Goal: Complete application form

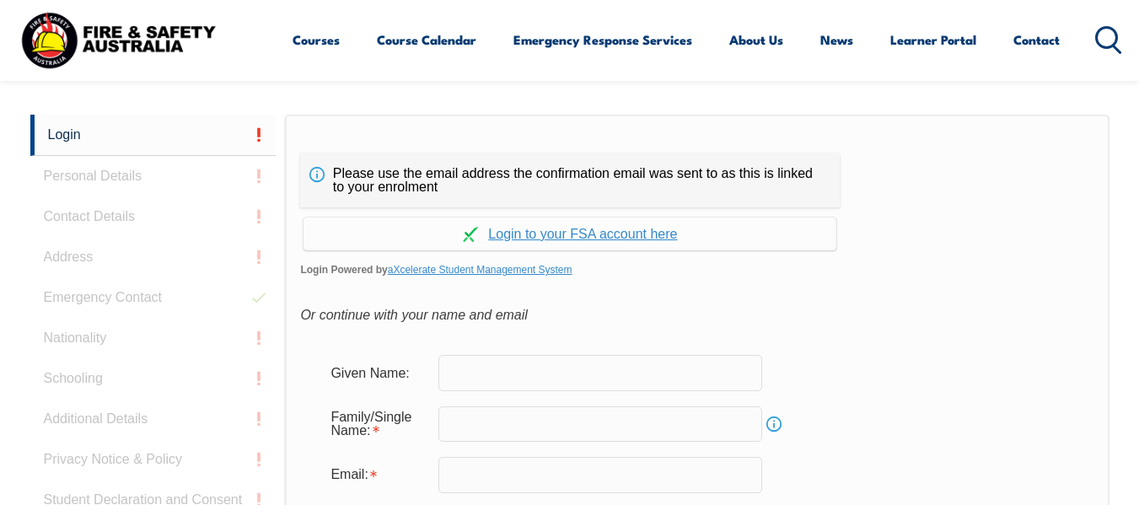
scroll to position [421, 0]
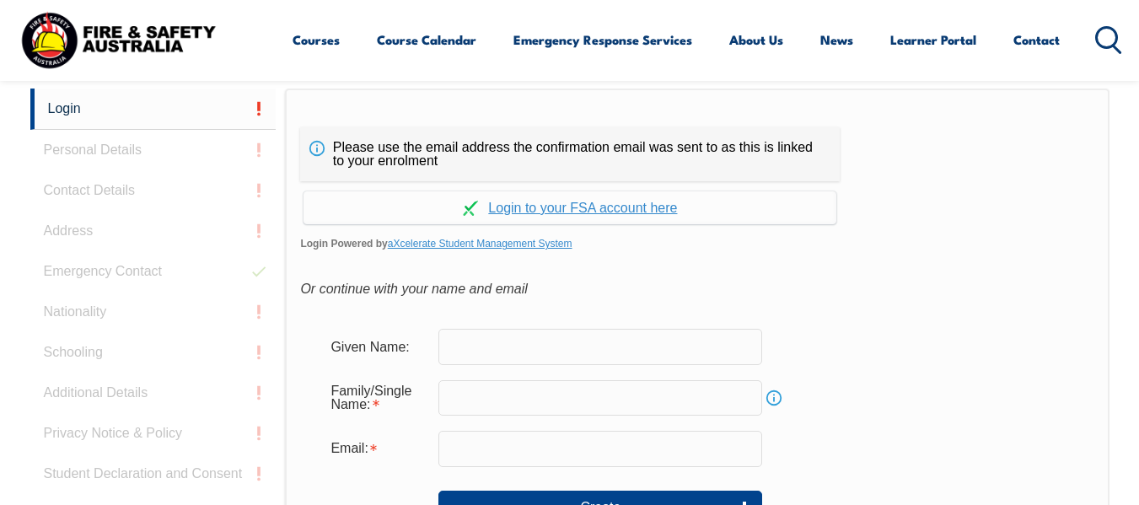
click at [501, 346] on input "text" at bounding box center [600, 346] width 324 height 35
type input "[PERSON_NAME]"
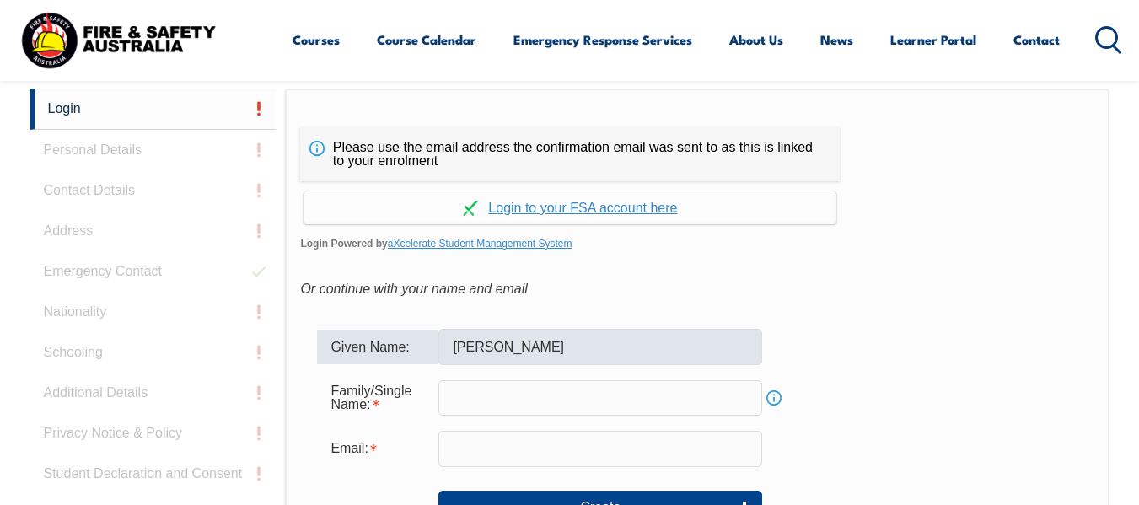
type input "Khan"
type input "[EMAIL_ADDRESS][DOMAIN_NAME]"
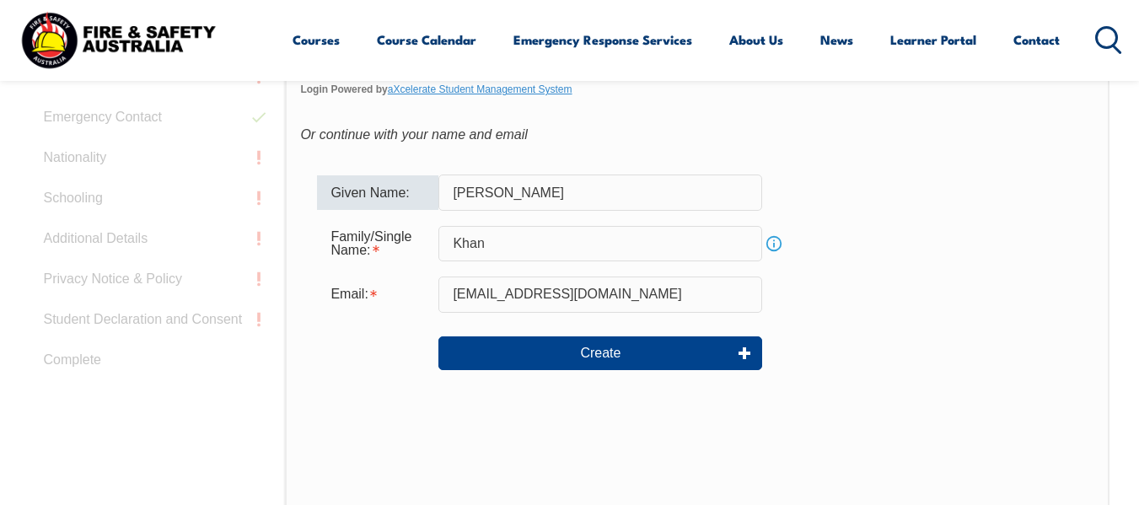
scroll to position [590, 0]
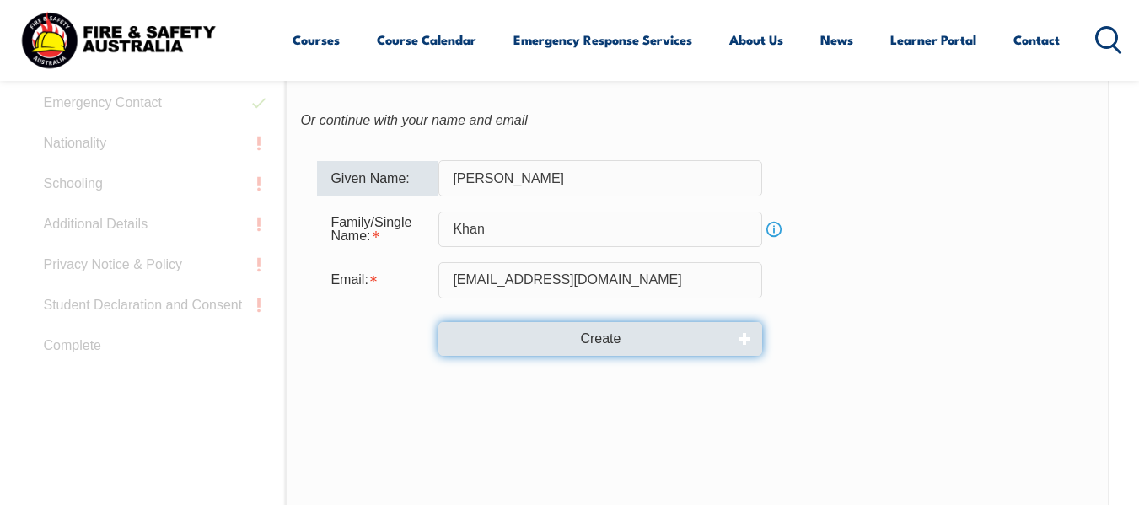
click at [612, 340] on button "Create" at bounding box center [600, 339] width 324 height 34
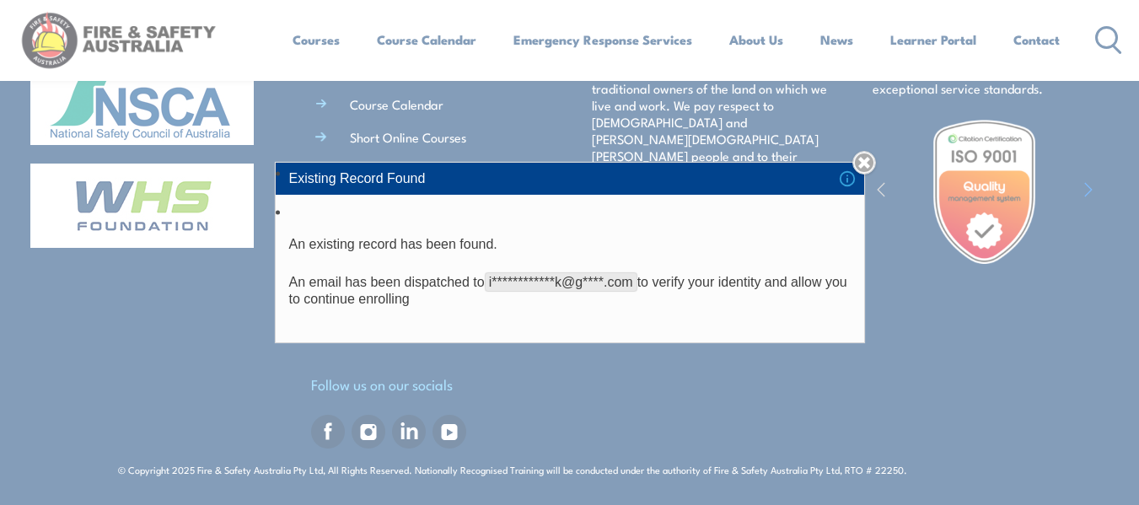
scroll to position [1435, 0]
click at [874, 159] on link "Close" at bounding box center [864, 163] width 24 height 24
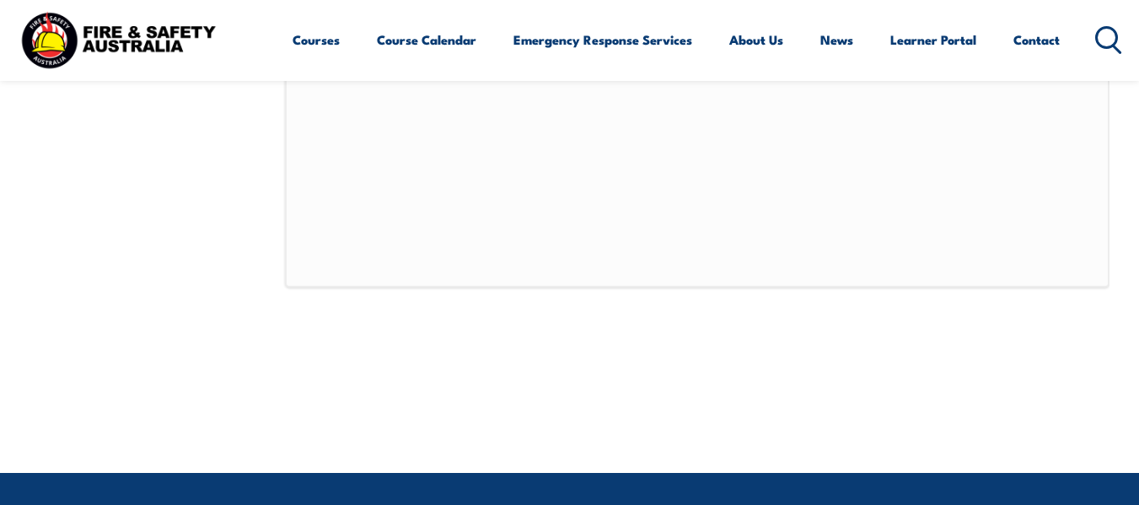
scroll to position [508, 0]
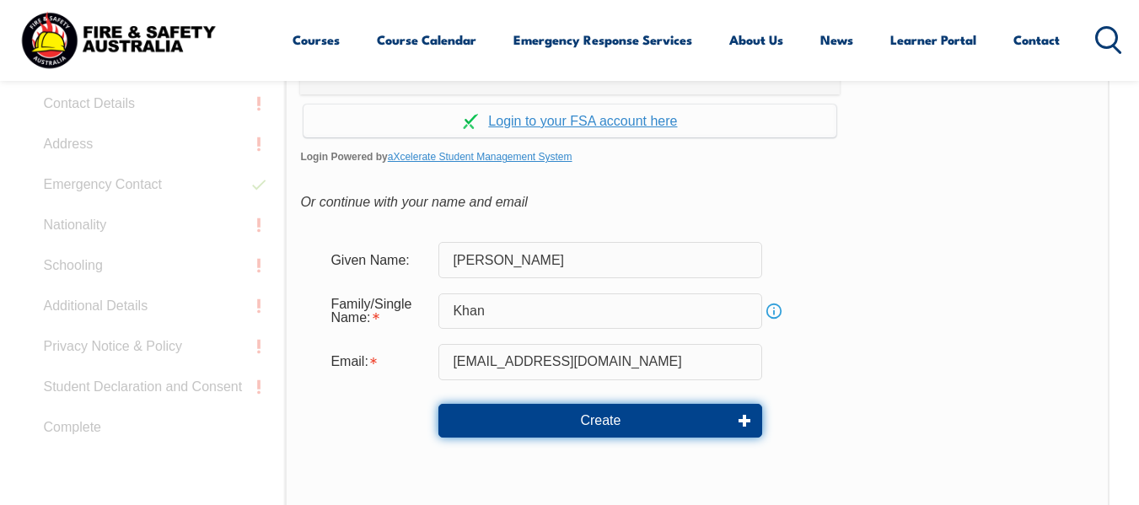
click at [619, 418] on button "Create" at bounding box center [600, 421] width 324 height 34
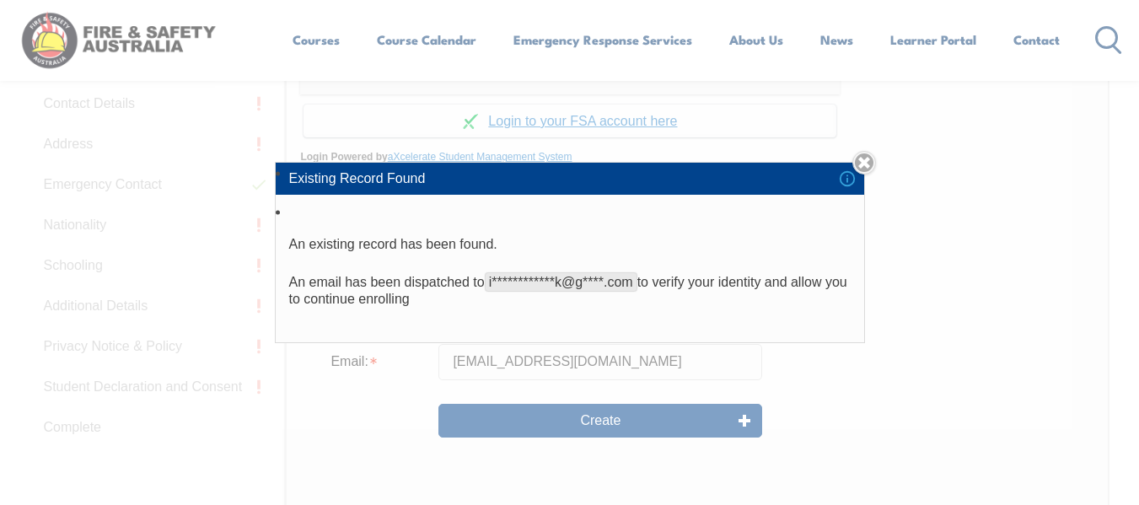
click at [870, 156] on link "Close" at bounding box center [864, 163] width 24 height 24
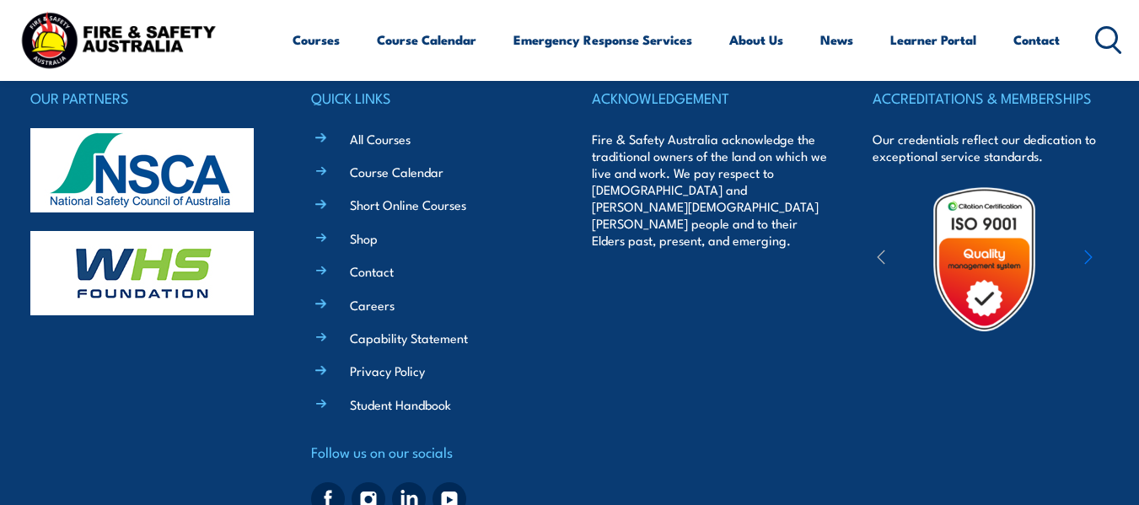
scroll to position [1267, 0]
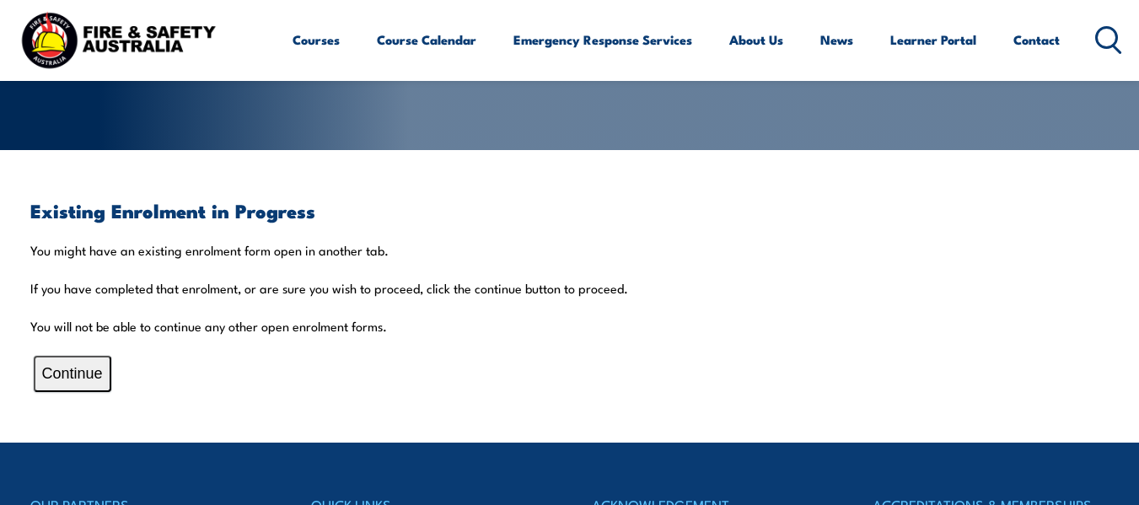
scroll to position [337, 0]
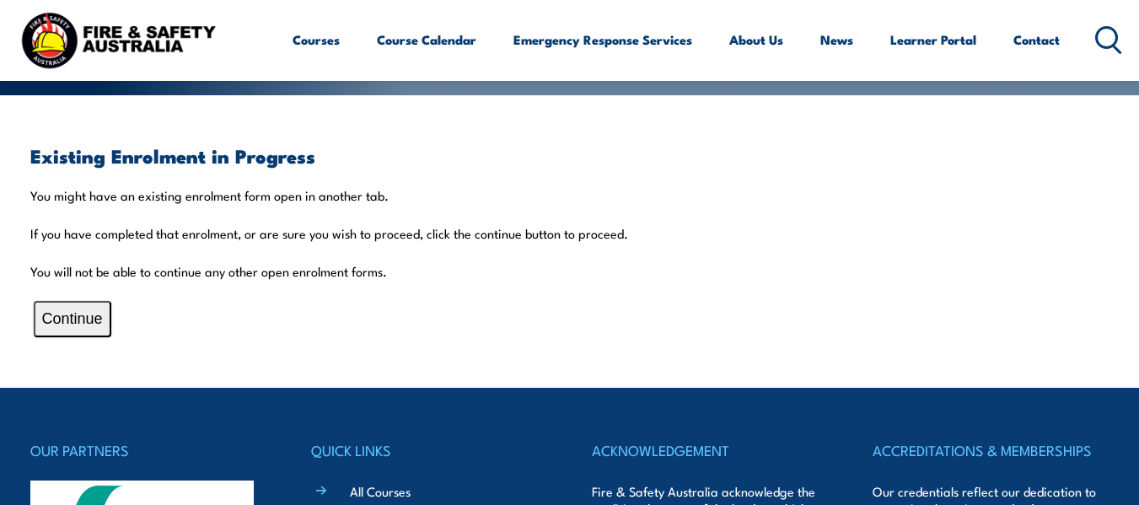
click at [91, 320] on button "Continue" at bounding box center [73, 319] width 78 height 36
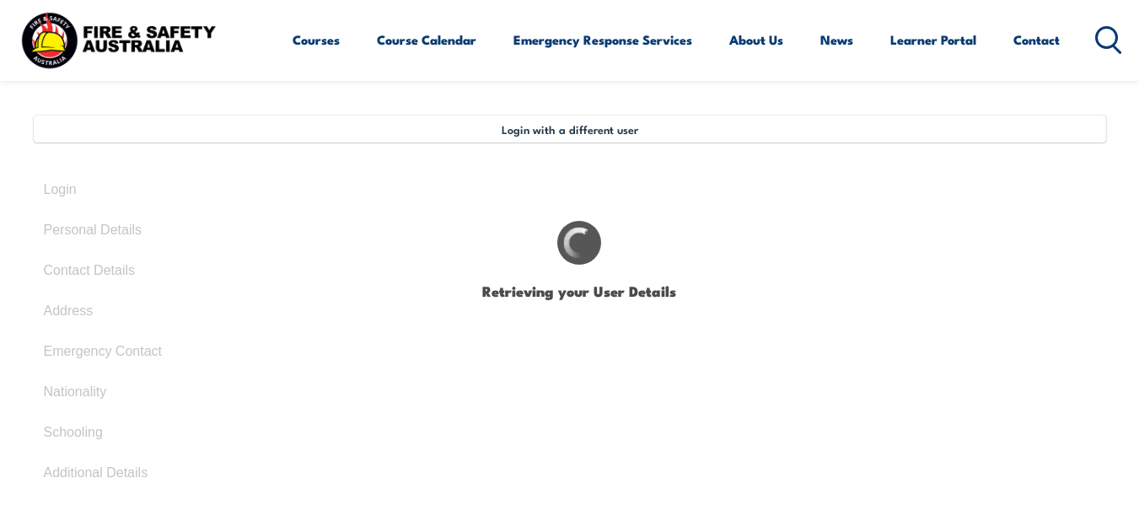
scroll to position [145, 0]
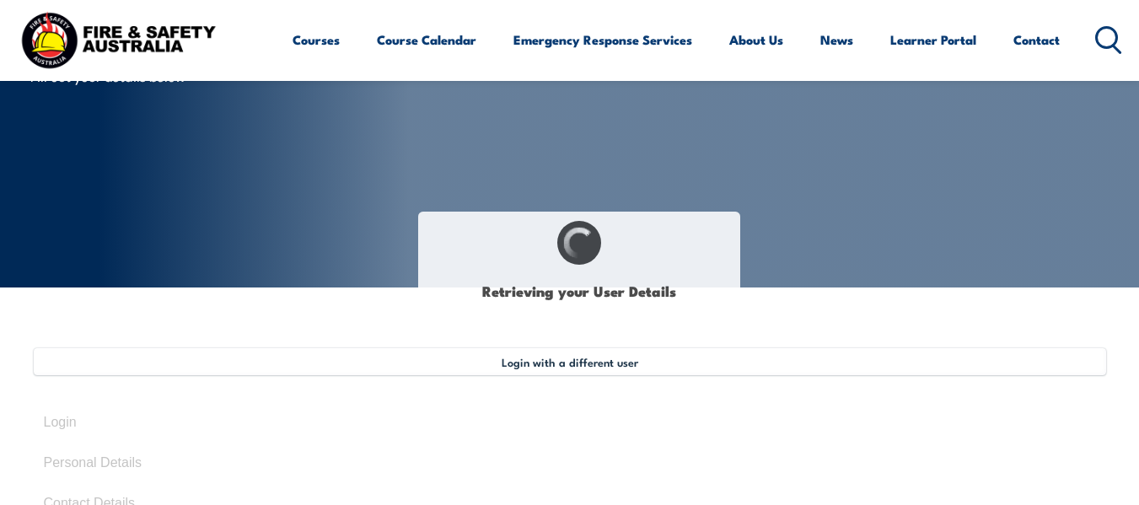
type input "[PERSON_NAME]"
type input "Khan"
type input "[DATE]"
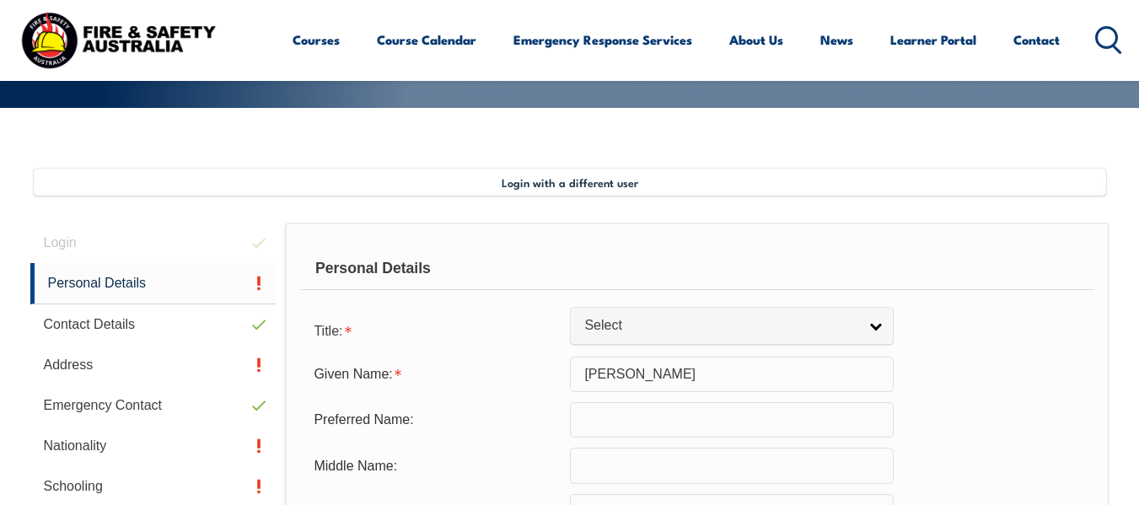
scroll to position [409, 0]
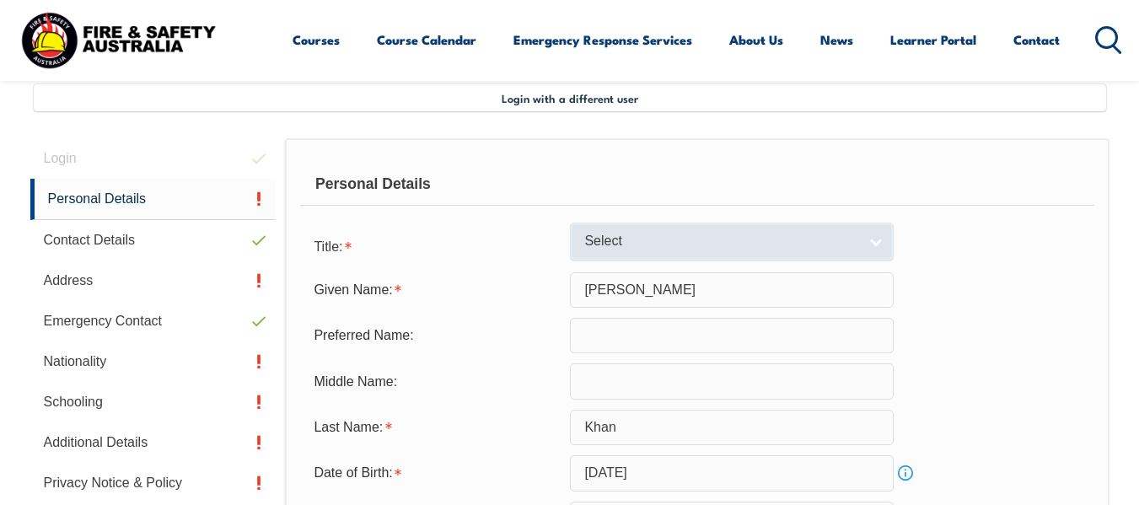
click at [876, 247] on link "Select" at bounding box center [732, 241] width 324 height 38
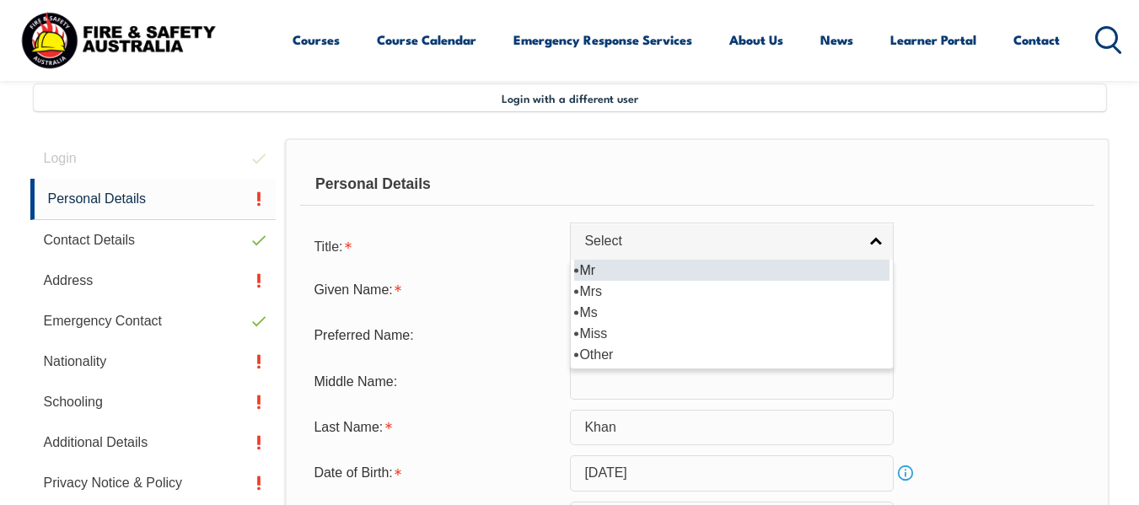
click at [592, 268] on li "Mr" at bounding box center [731, 270] width 315 height 21
select select "Mr"
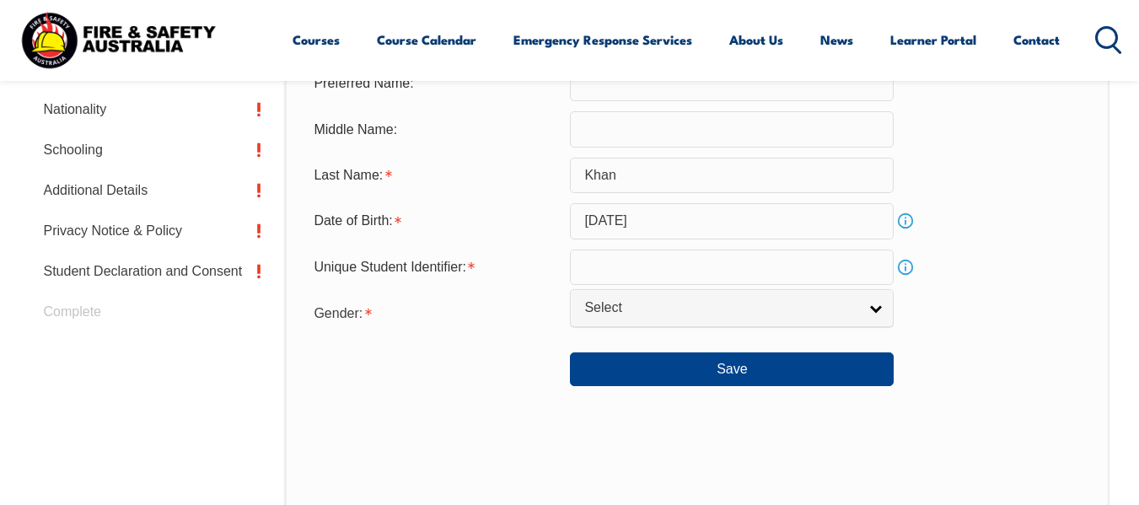
scroll to position [662, 0]
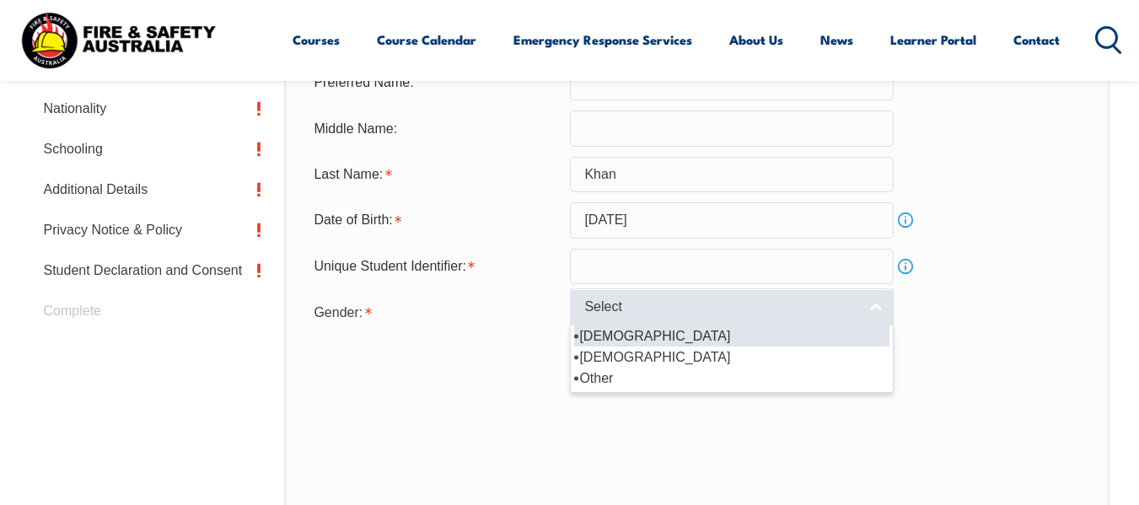
click at [881, 303] on link "Select" at bounding box center [732, 307] width 324 height 38
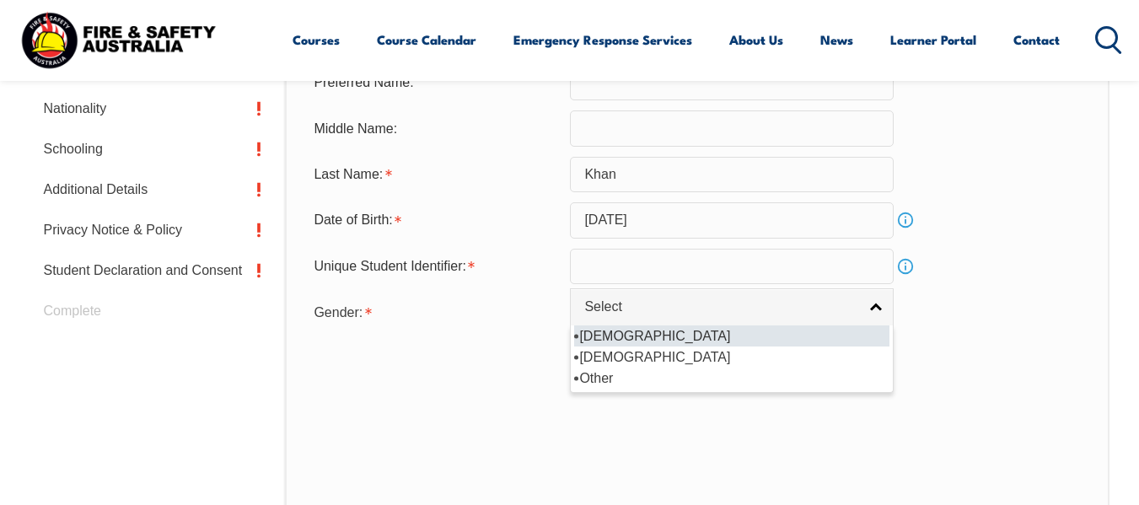
click at [593, 333] on li "[DEMOGRAPHIC_DATA]" at bounding box center [731, 335] width 315 height 21
select select "M"
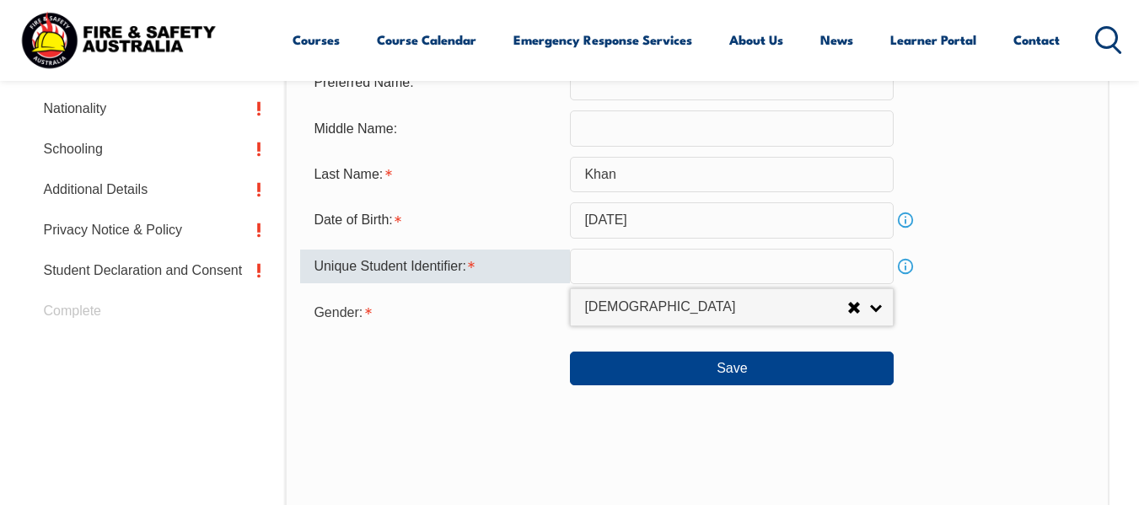
click at [603, 270] on input "text" at bounding box center [732, 266] width 324 height 35
click at [504, 379] on div "Save" at bounding box center [696, 361] width 793 height 47
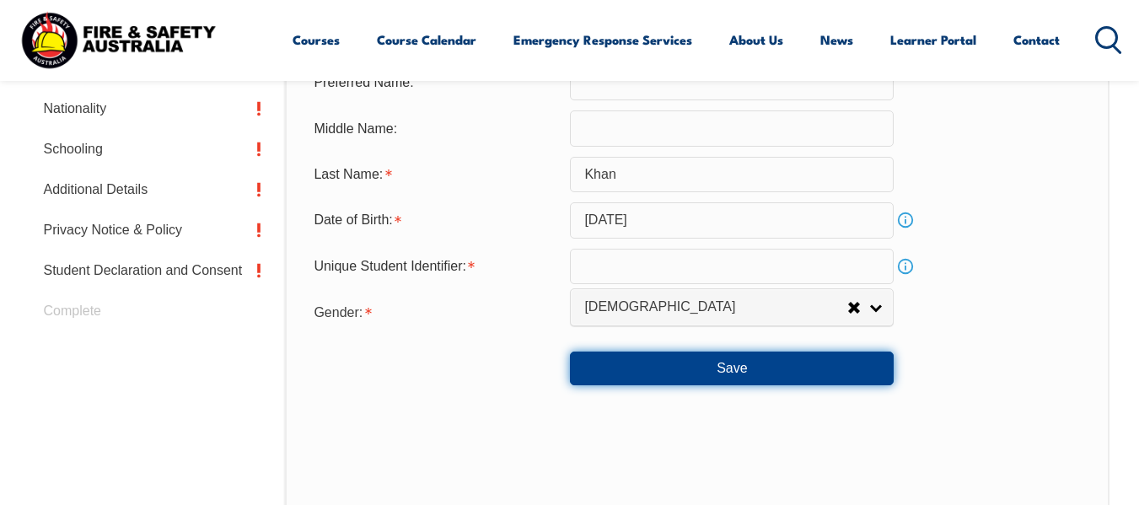
click at [656, 371] on button "Save" at bounding box center [732, 368] width 324 height 34
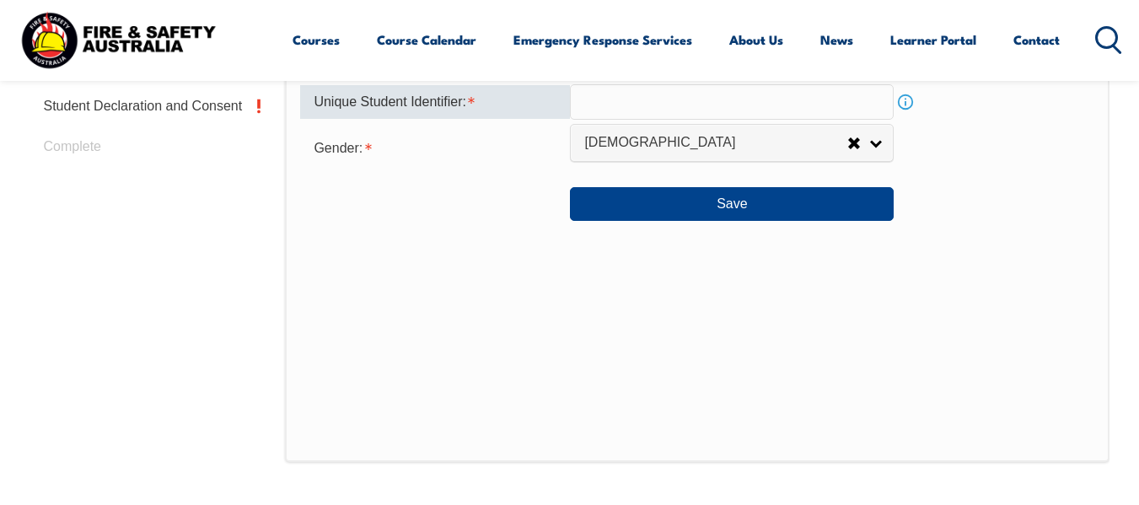
scroll to position [657, 0]
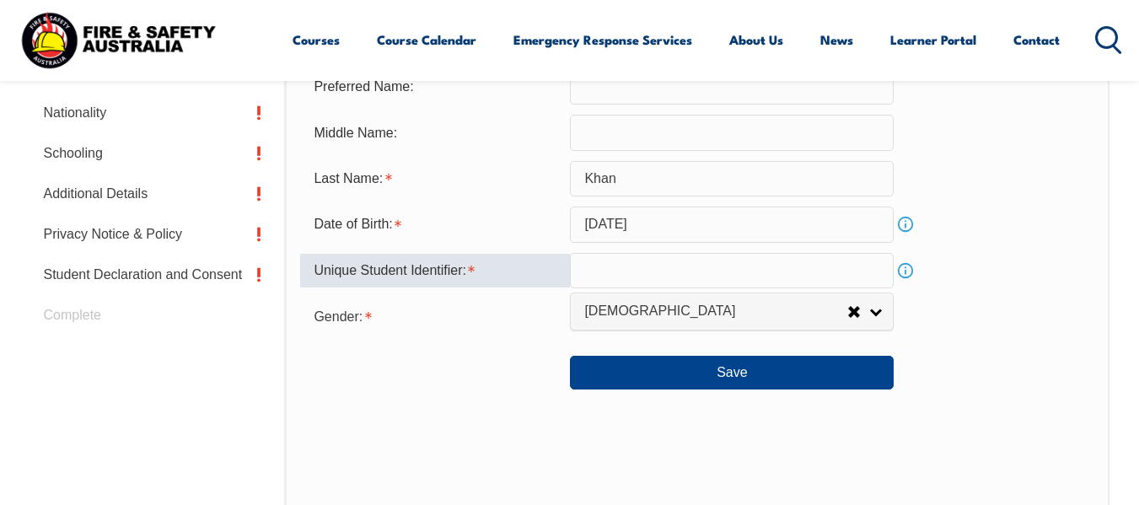
click at [606, 276] on input "text" at bounding box center [732, 270] width 324 height 35
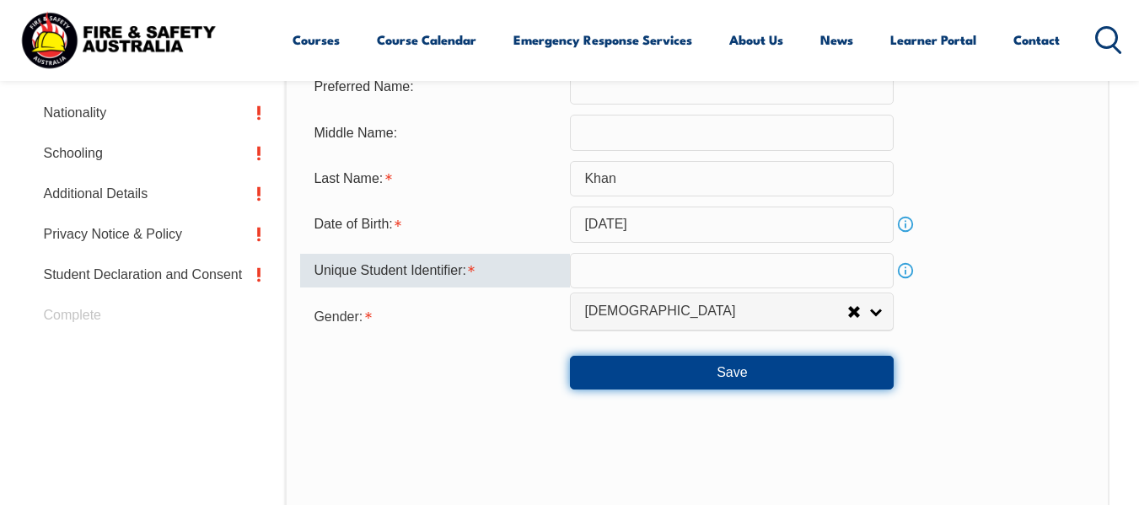
click at [733, 375] on button "Save" at bounding box center [732, 373] width 324 height 34
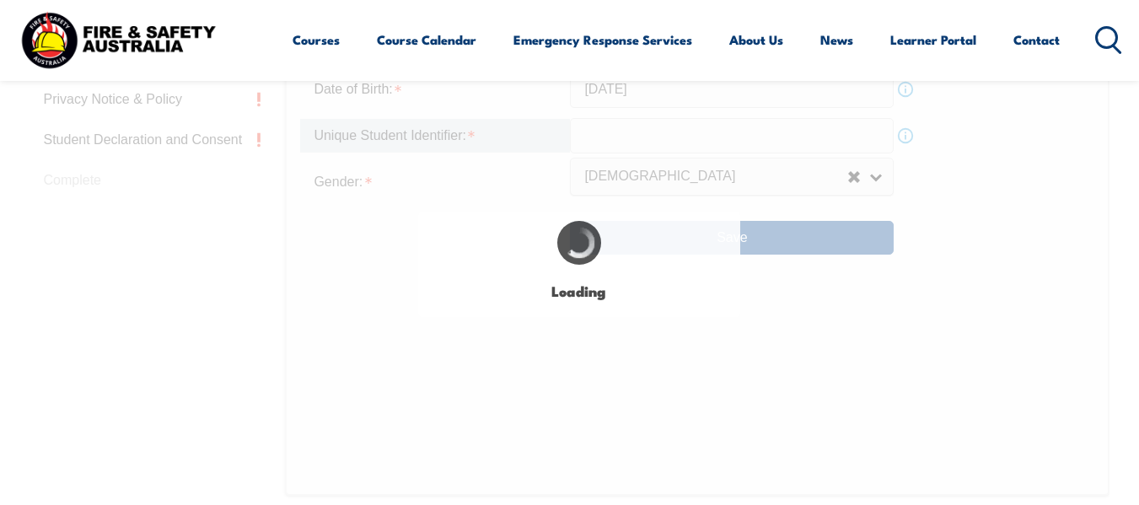
scroll to position [826, 0]
